Goal: Entertainment & Leisure: Consume media (video, audio)

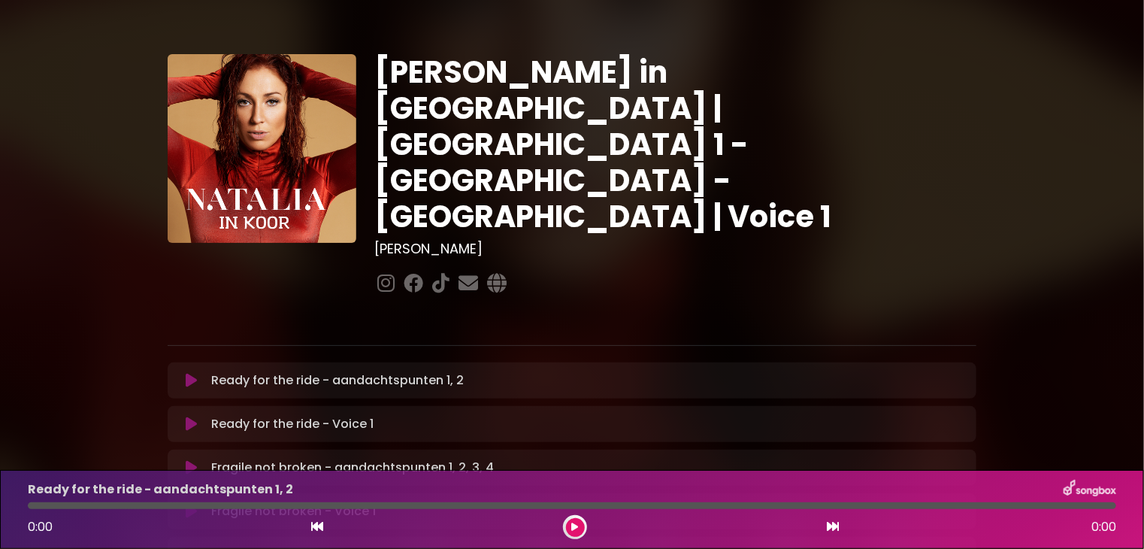
click at [186, 373] on icon at bounding box center [191, 380] width 11 height 15
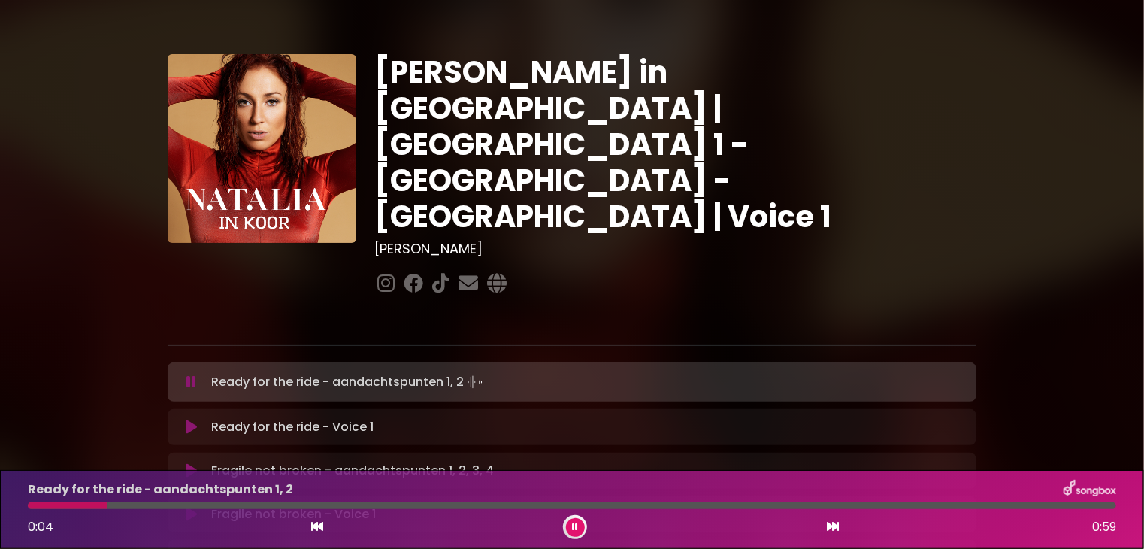
click at [189, 374] on icon at bounding box center [191, 381] width 10 height 15
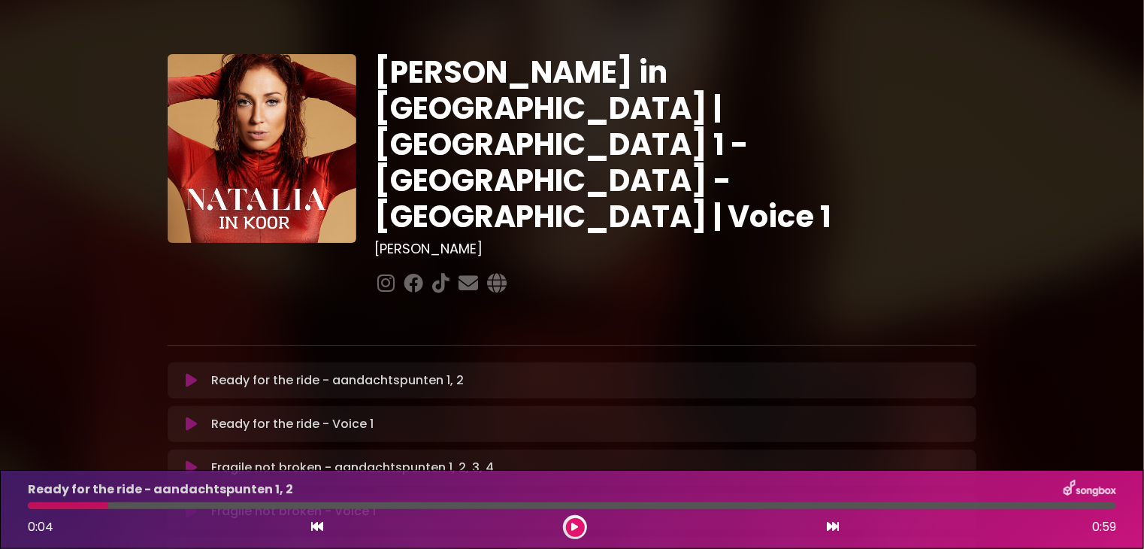
click at [189, 373] on icon at bounding box center [191, 380] width 11 height 15
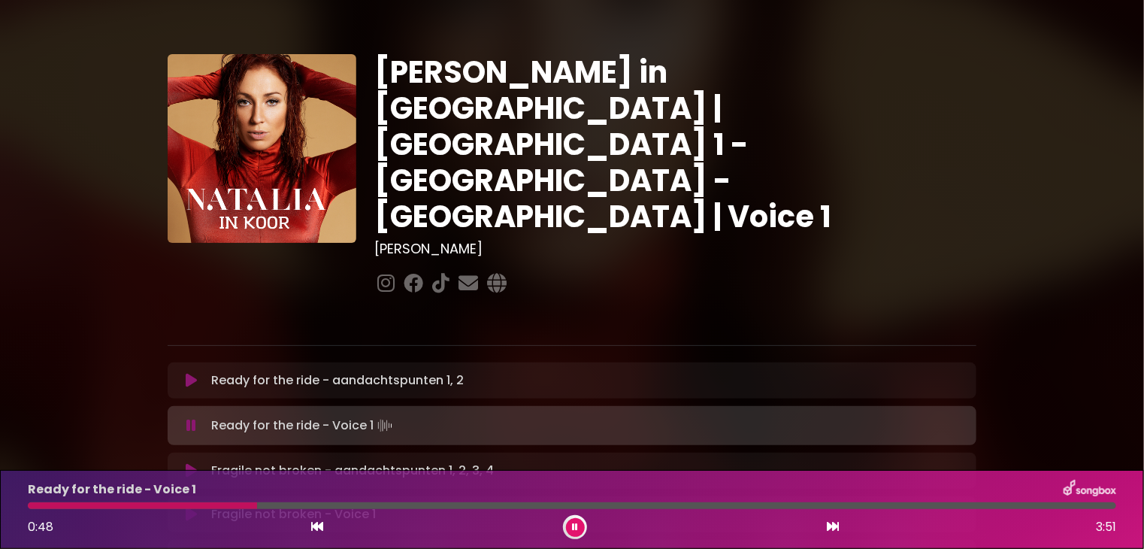
click at [607, 239] on div "Natalia in Koor | Antwerpen 1 - Gent - Leuven | Voice 1 Hans Primusz" at bounding box center [675, 176] width 620 height 244
click at [256, 371] on p "Ready for the ride - aandachtspunten 1, 2 Loading Track..." at bounding box center [338, 380] width 253 height 18
click at [194, 373] on icon at bounding box center [191, 380] width 11 height 15
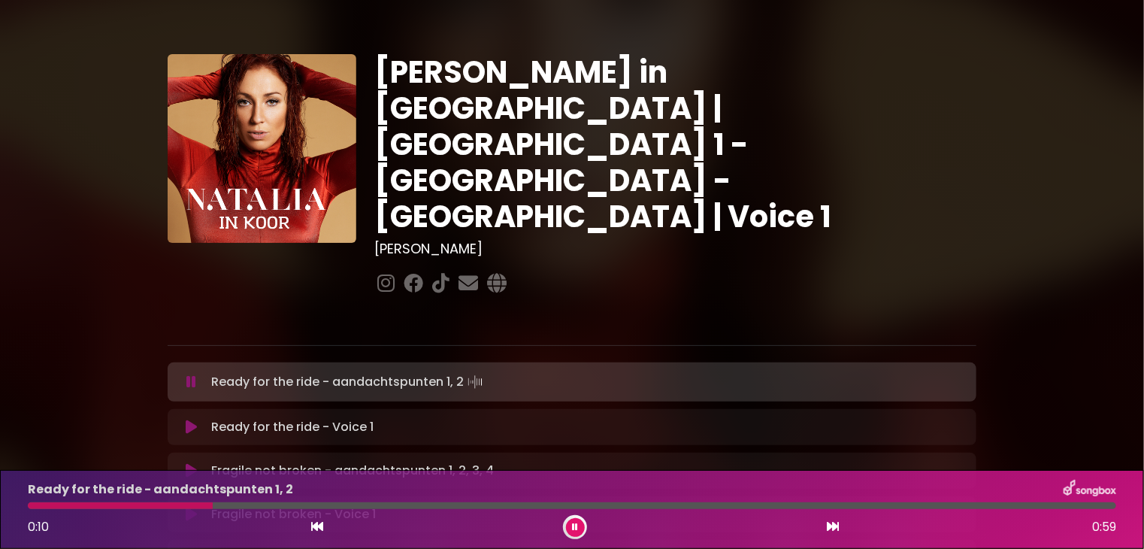
click at [761, 223] on div "Natalia in Koor | Antwerpen 1 - Gent - Leuven | Voice 1 Hans Primusz" at bounding box center [675, 176] width 620 height 244
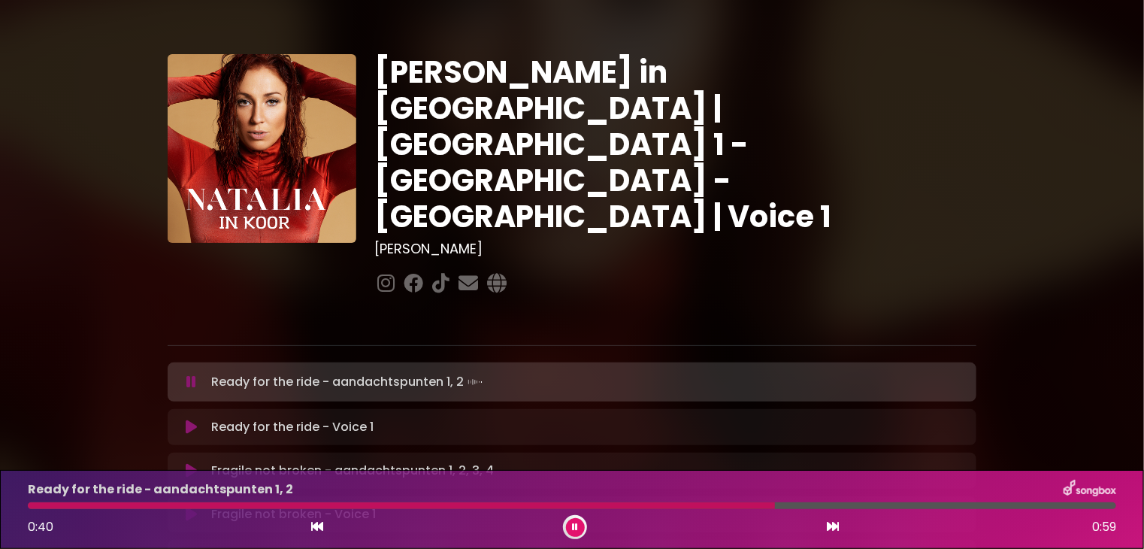
click at [595, 298] on div at bounding box center [572, 313] width 827 height 30
click at [189, 419] on icon at bounding box center [191, 426] width 11 height 15
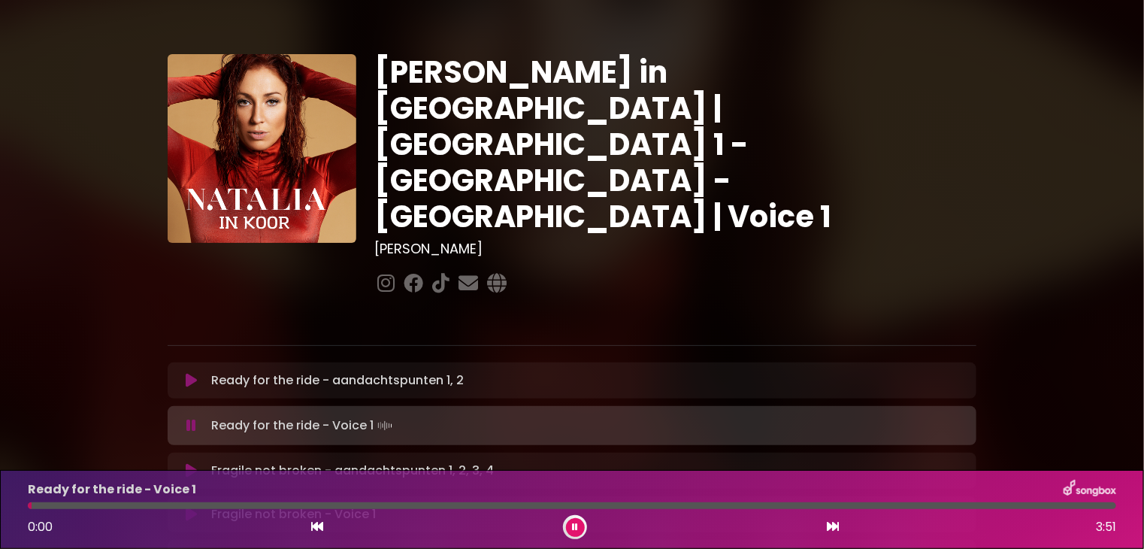
click at [277, 415] on p "Ready for the ride - Voice 1 Loading Track..." at bounding box center [303, 425] width 183 height 21
click at [670, 238] on div "Natalia in Koor | Antwerpen 1 - Gent - Leuven | Voice 1 Hans Primusz" at bounding box center [675, 176] width 620 height 244
click at [246, 371] on p "Ready for the ride - aandachtspunten 1, 2 Loading Track..." at bounding box center [338, 380] width 253 height 18
click at [193, 373] on icon at bounding box center [191, 380] width 11 height 15
